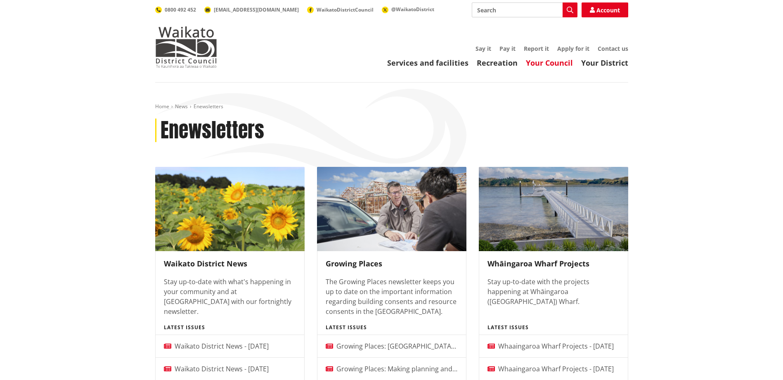
click at [558, 65] on link "Your Council" at bounding box center [549, 63] width 47 height 10
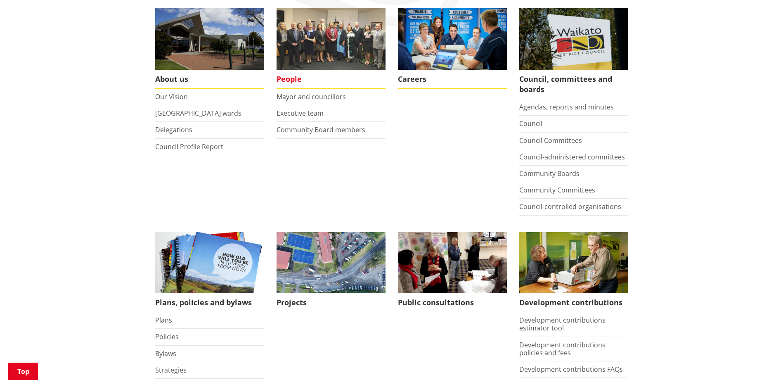
scroll to position [165, 0]
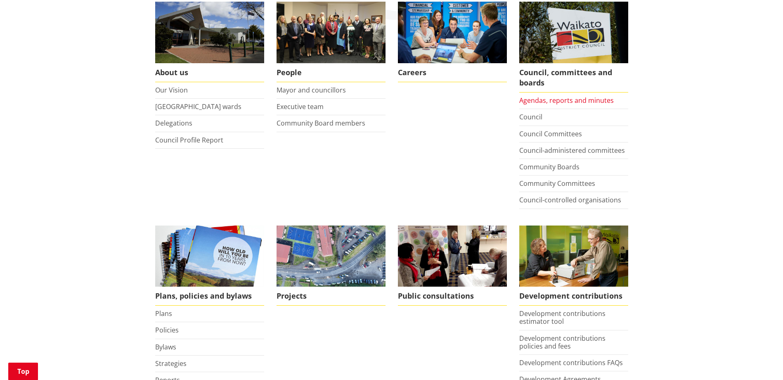
click at [542, 100] on link "Agendas, reports and minutes" at bounding box center [567, 100] width 95 height 9
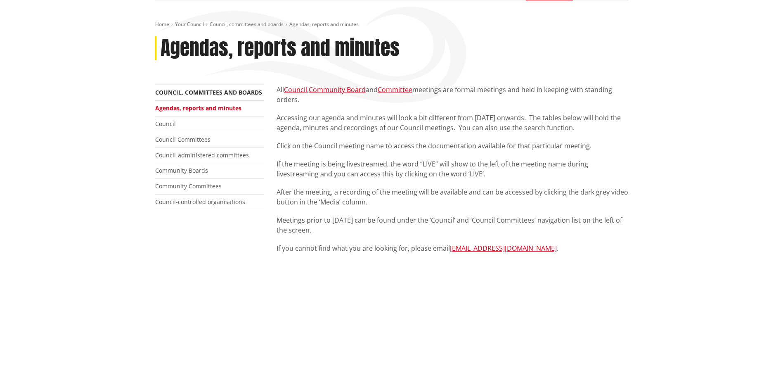
scroll to position [83, 0]
